Goal: Information Seeking & Learning: Learn about a topic

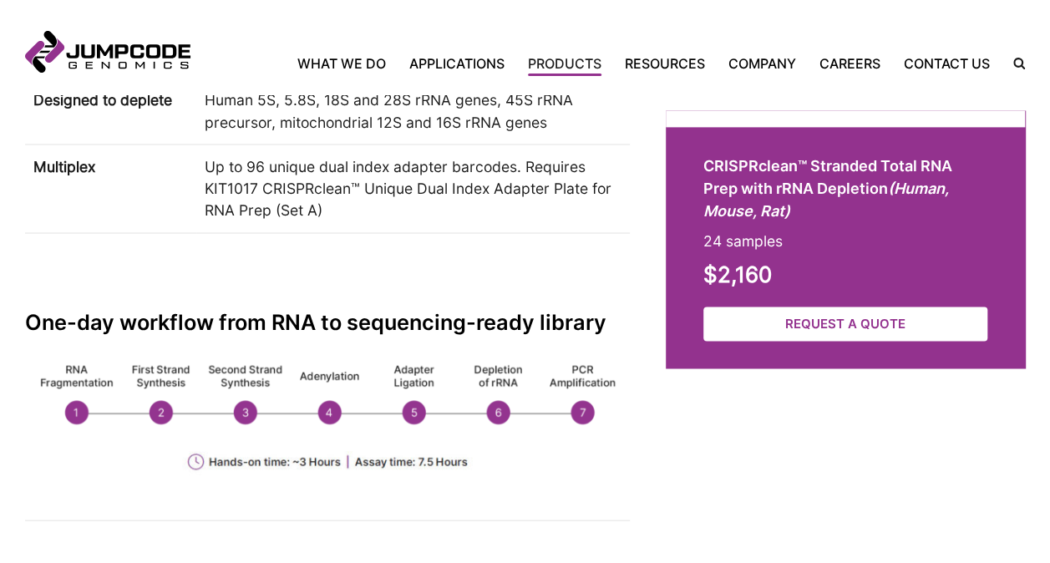
scroll to position [1588, 0]
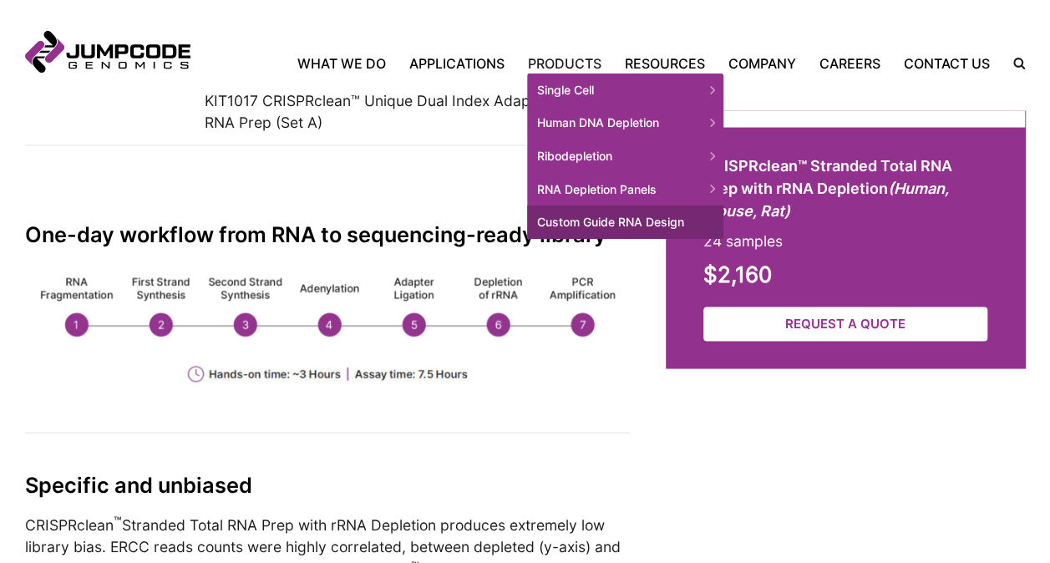
click at [594, 220] on link "Custom Guide RNA Design" at bounding box center [625, 222] width 196 height 33
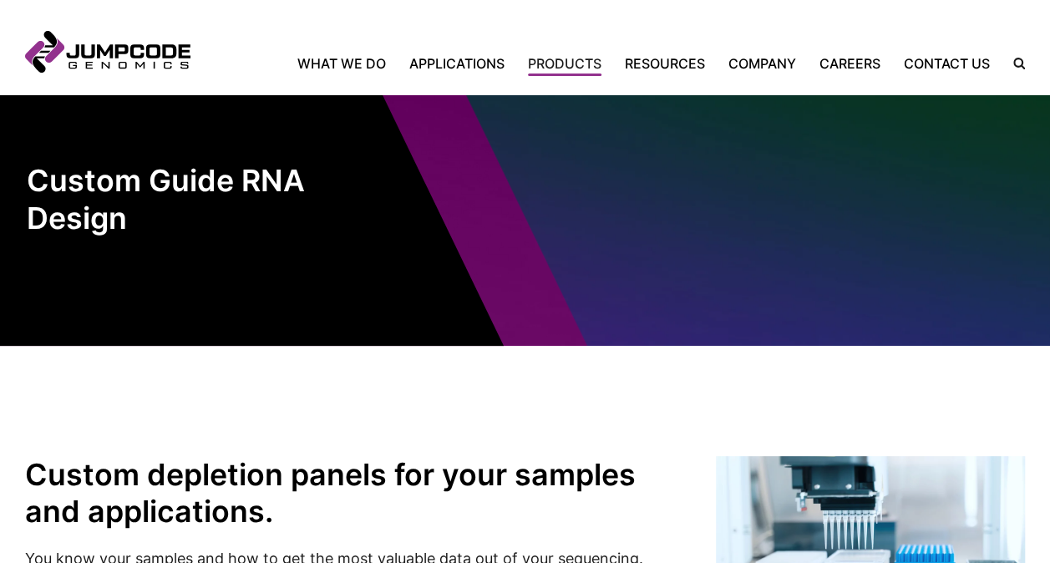
scroll to position [36, 0]
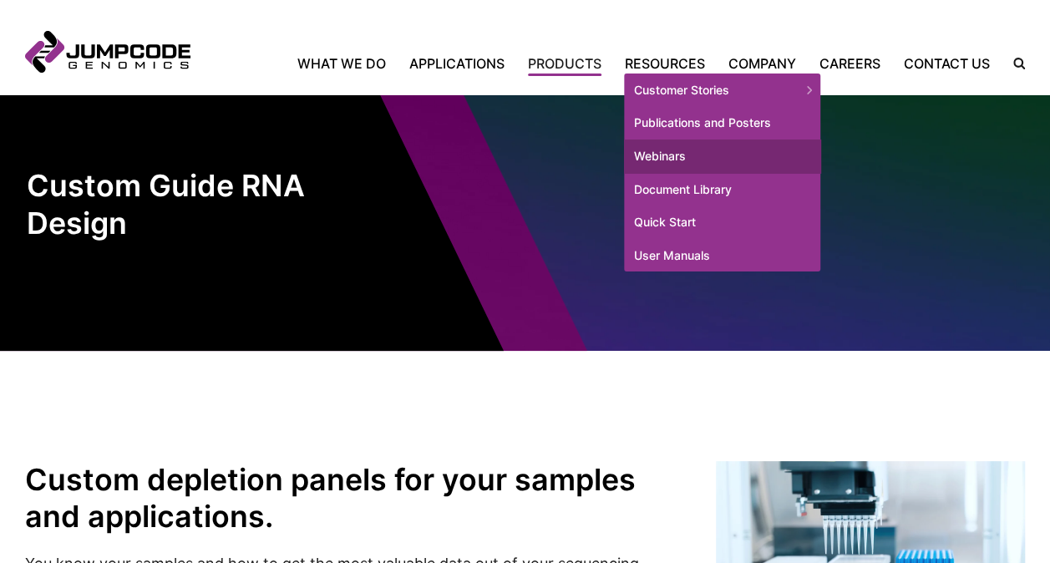
click at [677, 153] on link "Webinars" at bounding box center [722, 156] width 196 height 33
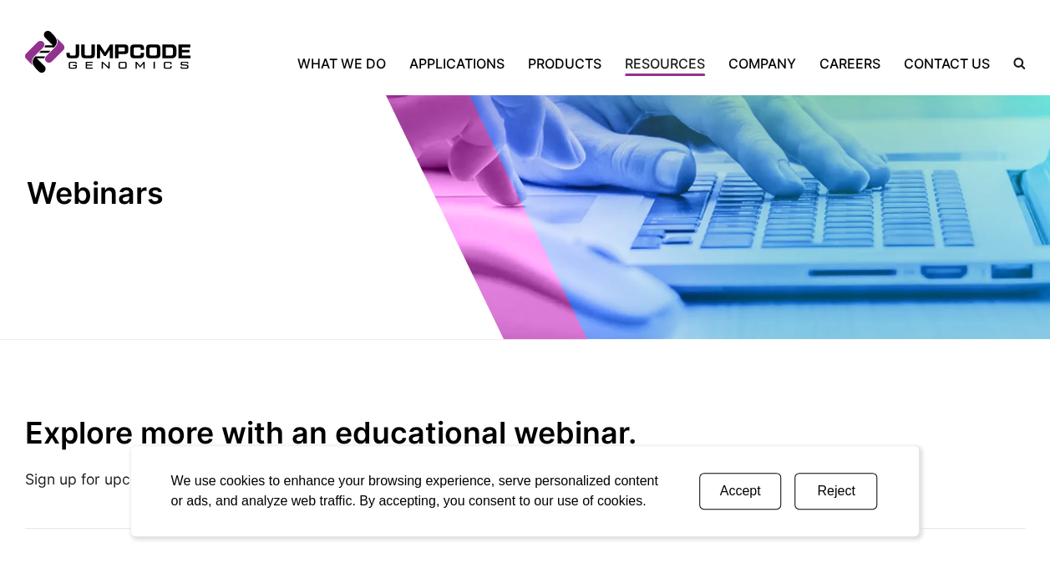
scroll to position [48, 0]
click at [720, 470] on div "Accept Reject" at bounding box center [789, 492] width 206 height 64
click at [727, 498] on button "Accept" at bounding box center [740, 491] width 83 height 37
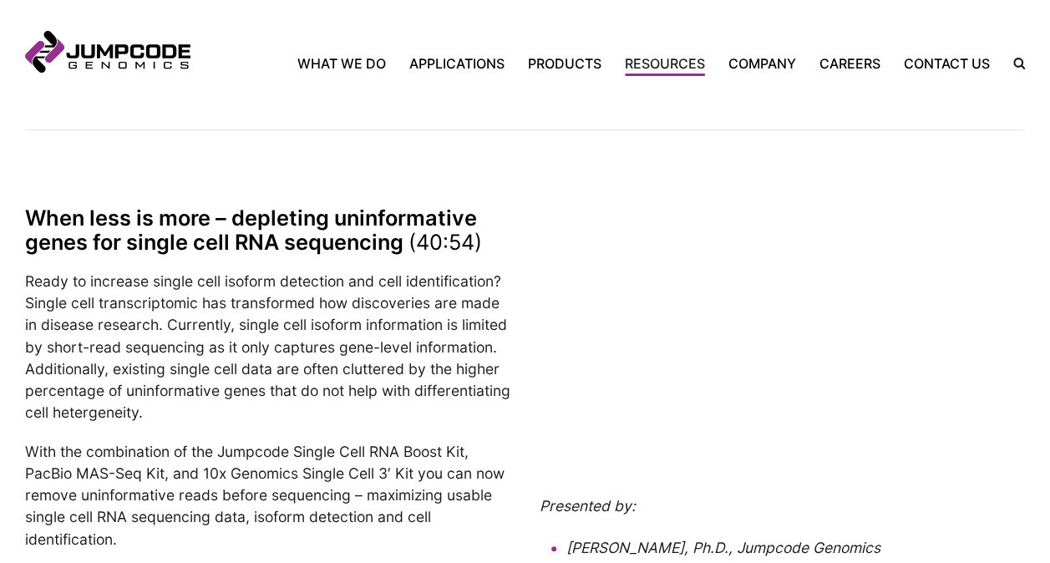
scroll to position [501, 0]
